Goal: Book appointment/travel/reservation

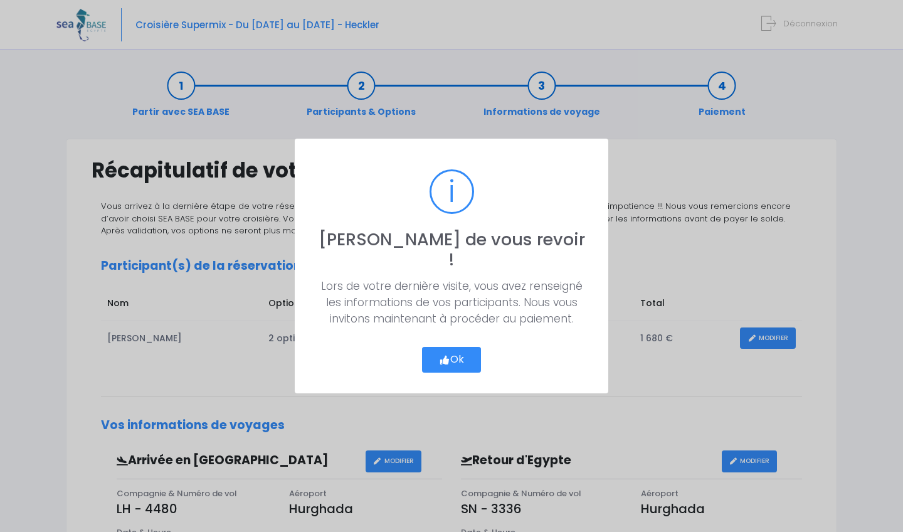
click at [452, 360] on button "Ok" at bounding box center [451, 360] width 59 height 26
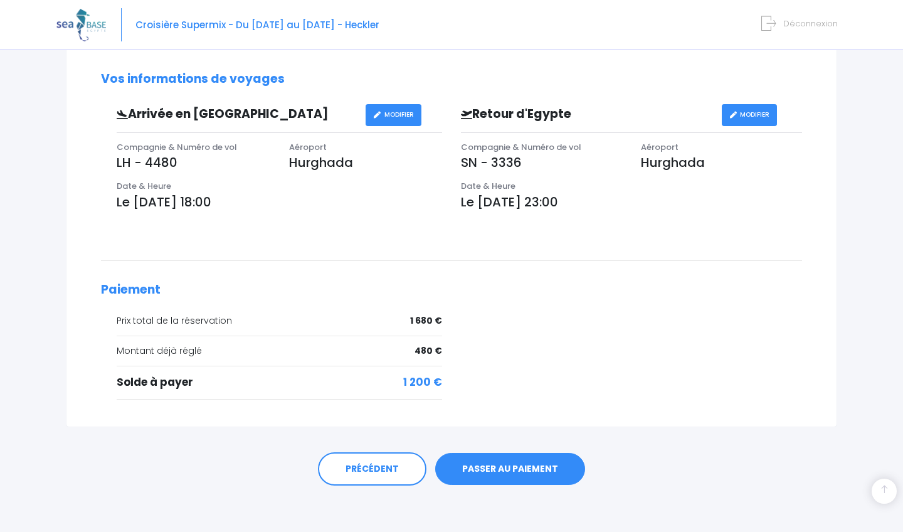
scroll to position [346, 0]
click at [499, 480] on link "PASSER AU PAIEMENT" at bounding box center [510, 469] width 150 height 33
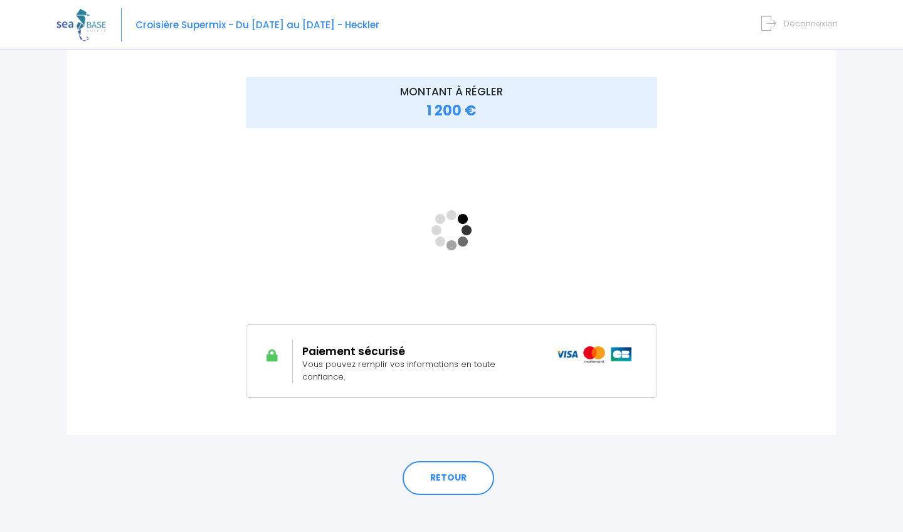
scroll to position [155, 0]
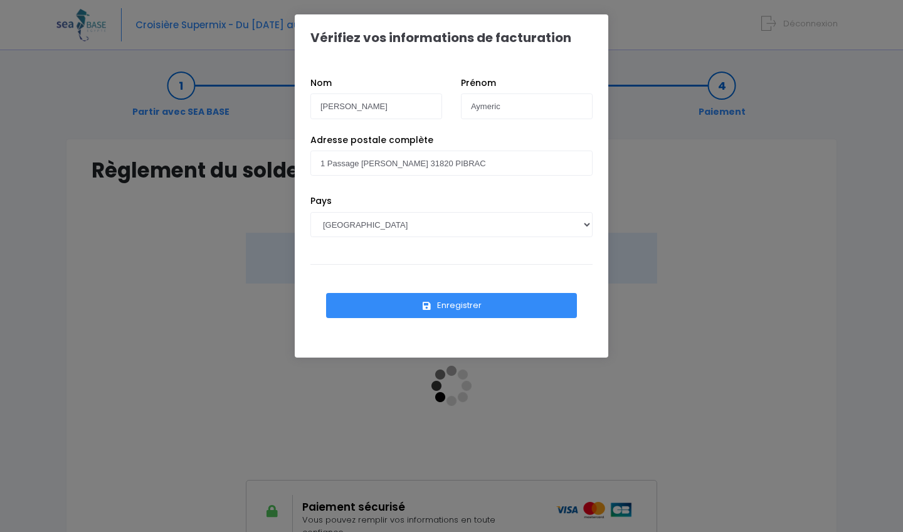
scroll to position [155, 0]
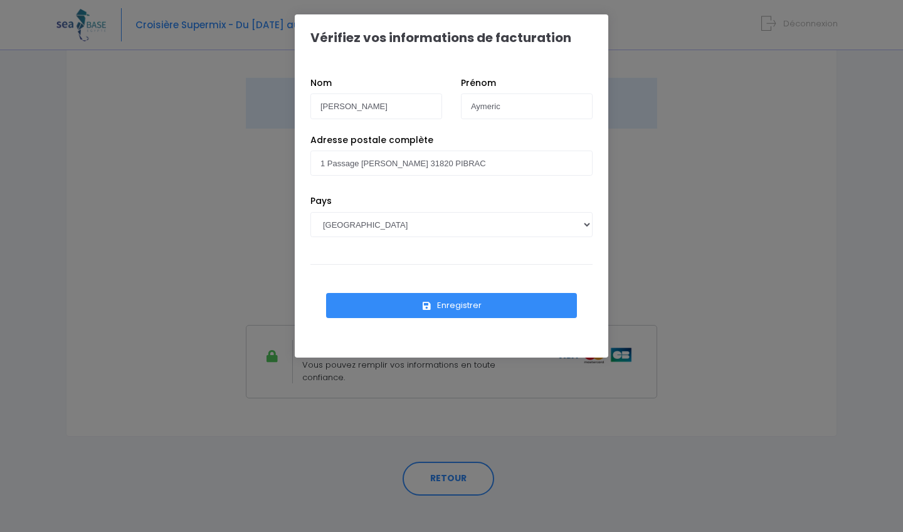
click at [457, 299] on button "Enregistrer" at bounding box center [451, 305] width 251 height 25
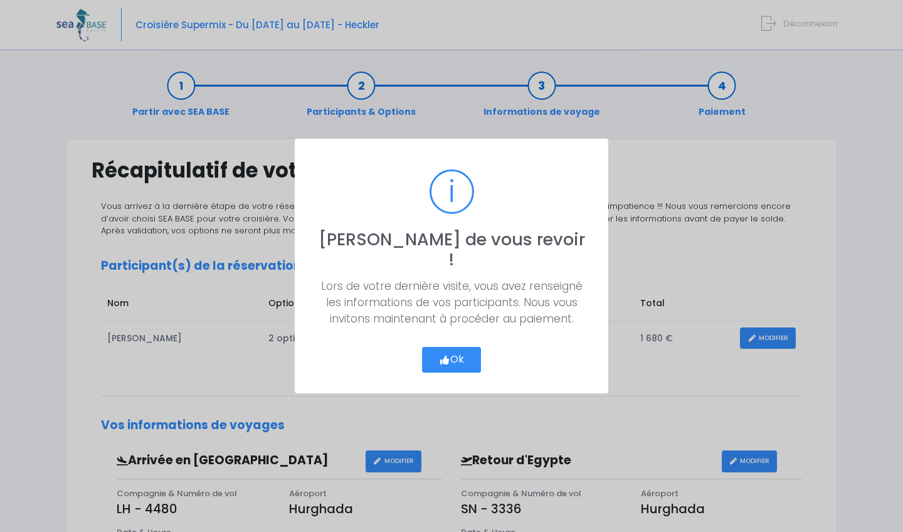
click at [472, 347] on button "Ok" at bounding box center [451, 360] width 59 height 26
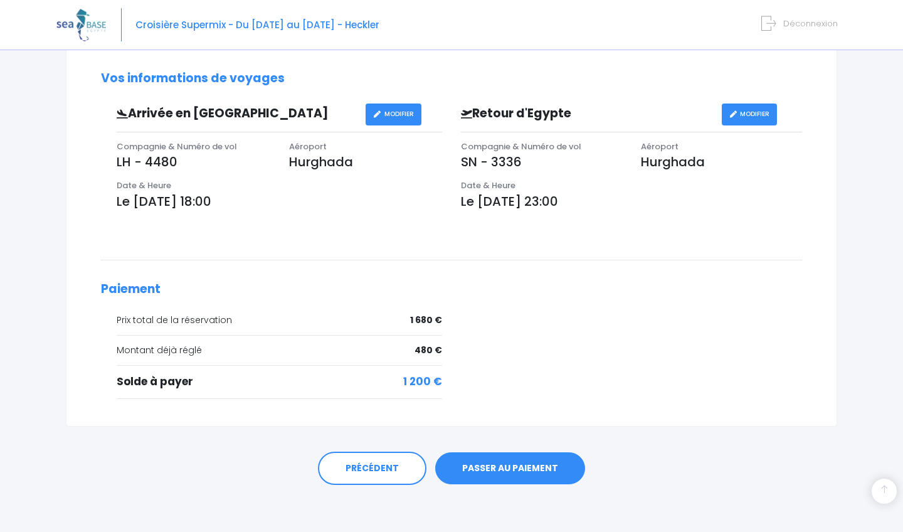
scroll to position [346, 0]
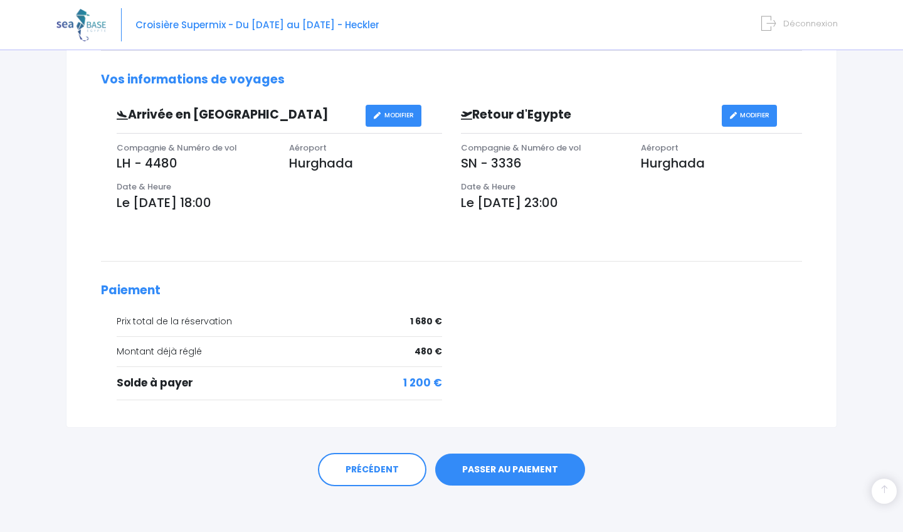
click at [508, 476] on link "PASSER AU PAIEMENT" at bounding box center [510, 469] width 150 height 33
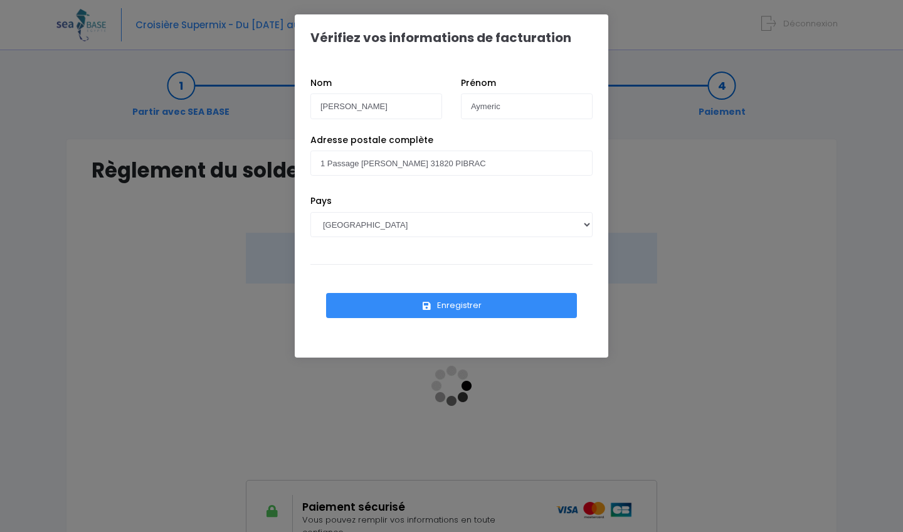
click at [528, 316] on button "Enregistrer" at bounding box center [451, 305] width 251 height 25
